Goal: Information Seeking & Learning: Learn about a topic

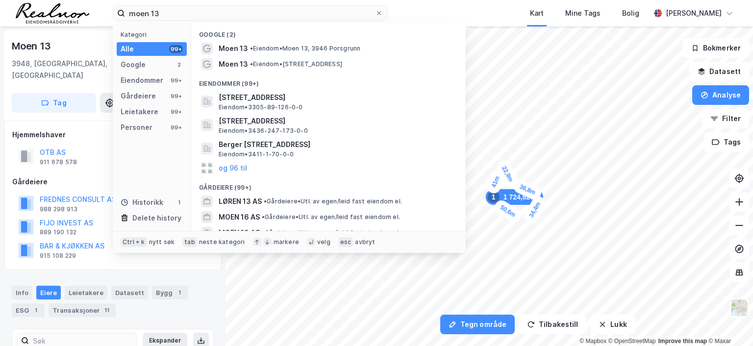
drag, startPoint x: 0, startPoint y: 0, endPoint x: 109, endPoint y: 5, distance: 109.4
click at [109, 5] on div "moen 13 Kategori Alle 99+ Google 2 Eiendommer 99+ Gårdeiere 99+ Leietakere 99+ …" at bounding box center [376, 13] width 753 height 26
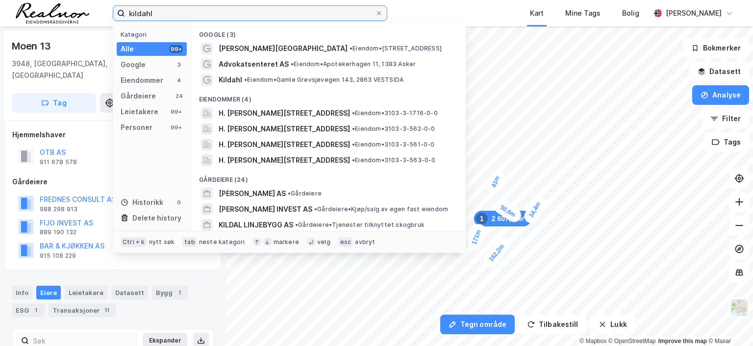
drag, startPoint x: 175, startPoint y: 15, endPoint x: 60, endPoint y: 3, distance: 115.7
click at [60, 3] on div "kildahl Kategori Alle 99+ Google 3 Eiendommer 4 Gårdeiere 24 Leietakere 99+ Per…" at bounding box center [376, 13] width 753 height 26
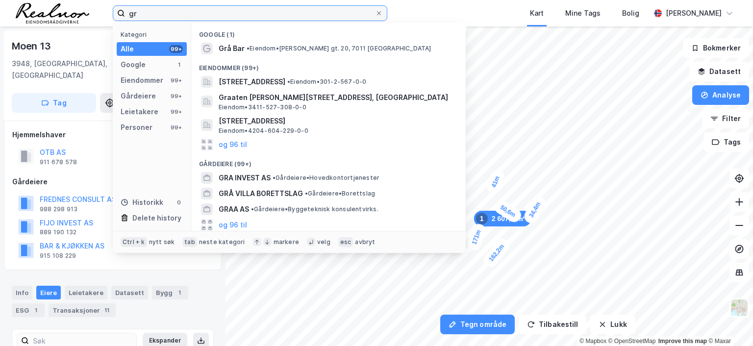
type input "g"
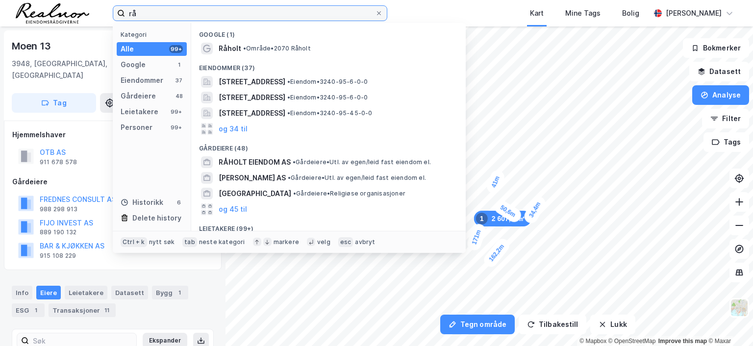
type input "r"
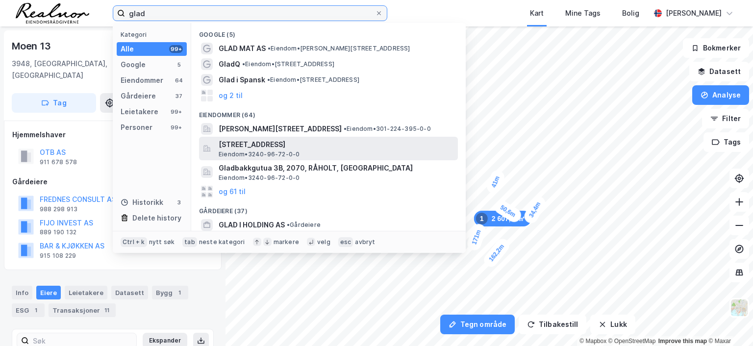
type input "glad"
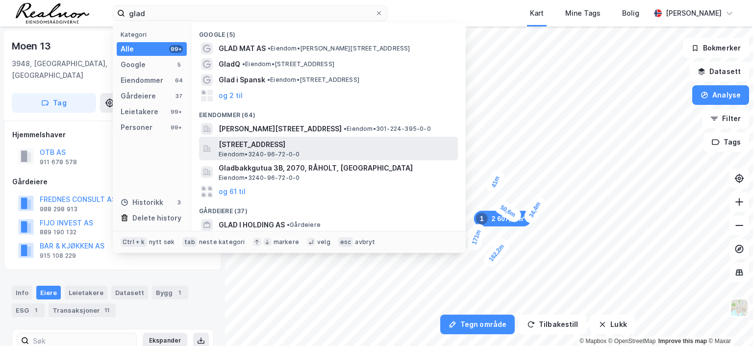
click at [268, 144] on span "[STREET_ADDRESS]" at bounding box center [336, 145] width 235 height 12
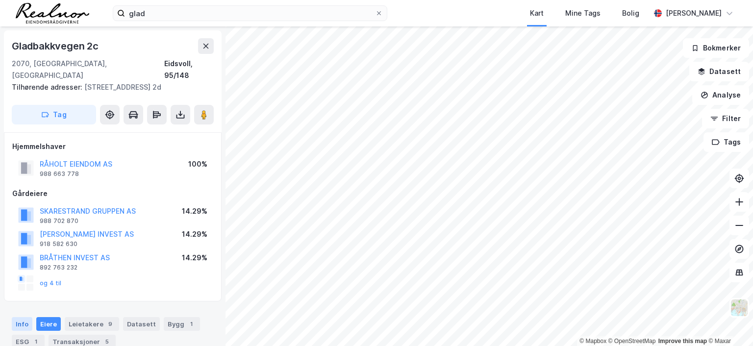
click at [22, 324] on div "Info" at bounding box center [22, 324] width 21 height 14
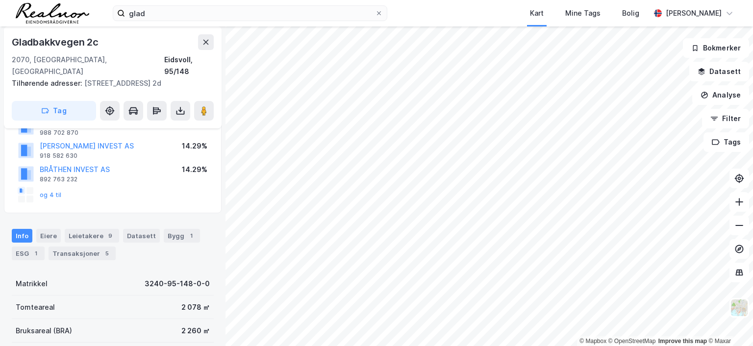
scroll to position [147, 0]
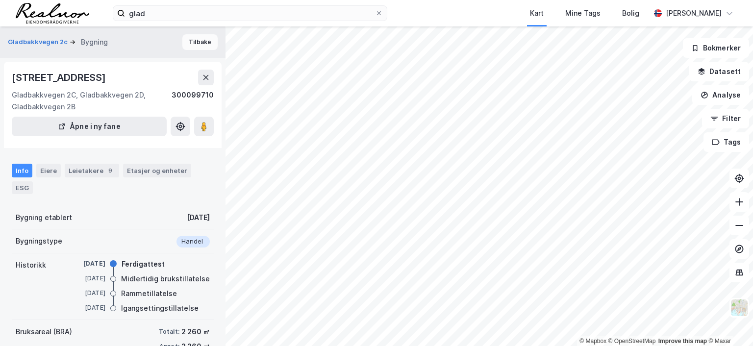
click at [190, 41] on button "Tilbake" at bounding box center [199, 42] width 35 height 16
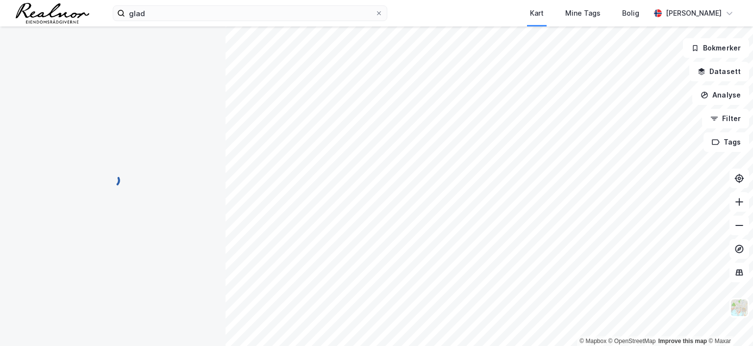
scroll to position [1, 0]
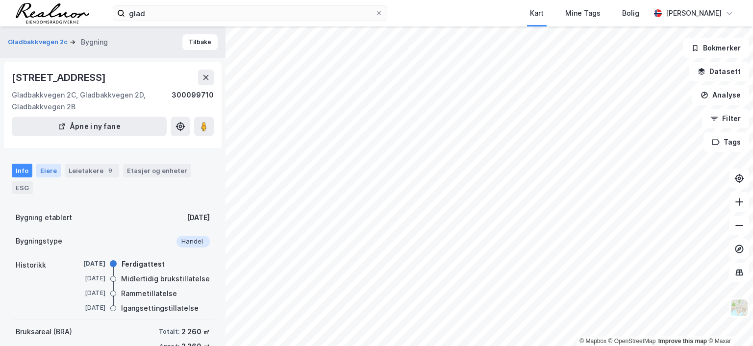
click at [43, 176] on div "Eiere" at bounding box center [48, 171] width 25 height 14
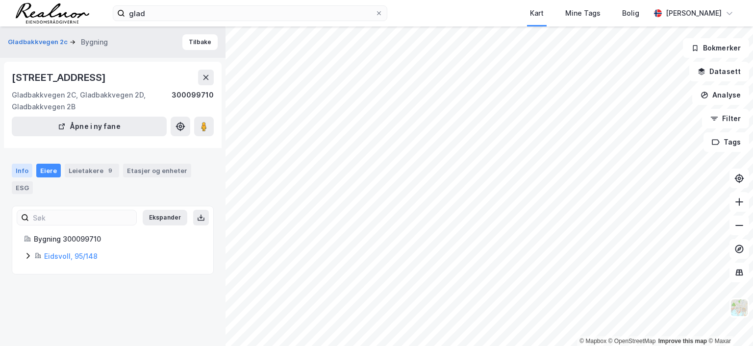
click at [13, 169] on div "Info" at bounding box center [22, 171] width 21 height 14
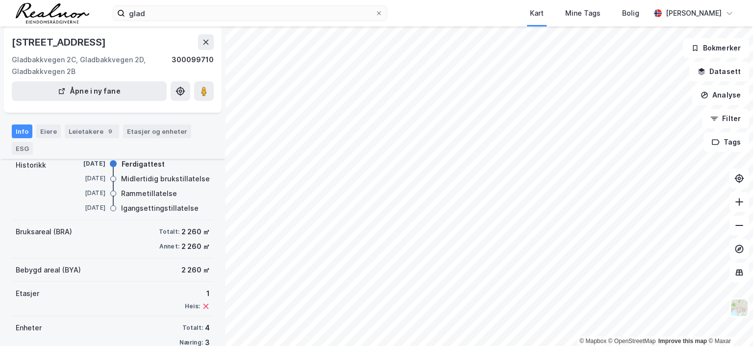
scroll to position [85, 0]
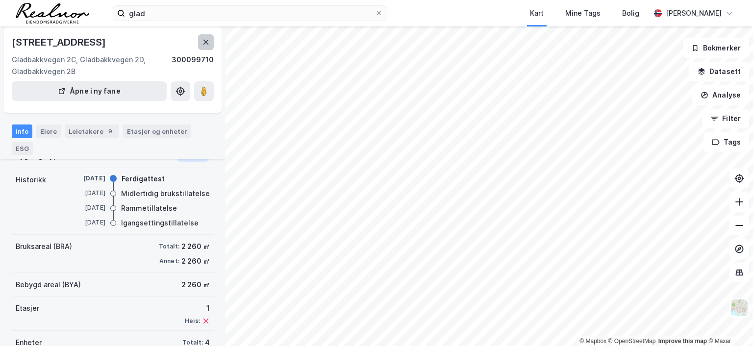
click at [208, 47] on button at bounding box center [206, 42] width 16 height 16
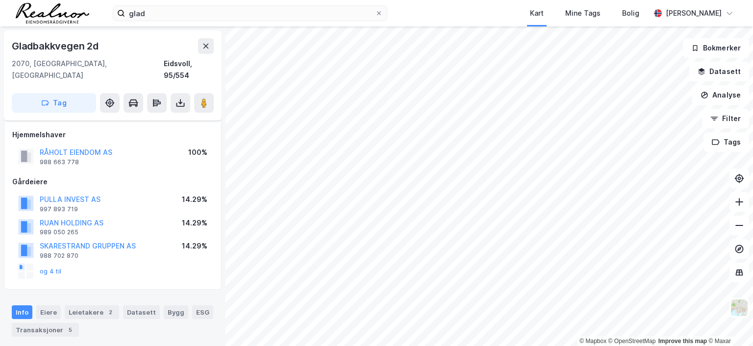
scroll to position [85, 0]
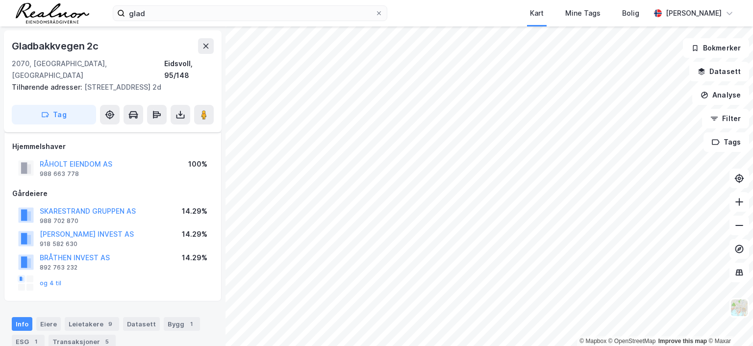
scroll to position [85, 0]
